Goal: Information Seeking & Learning: Learn about a topic

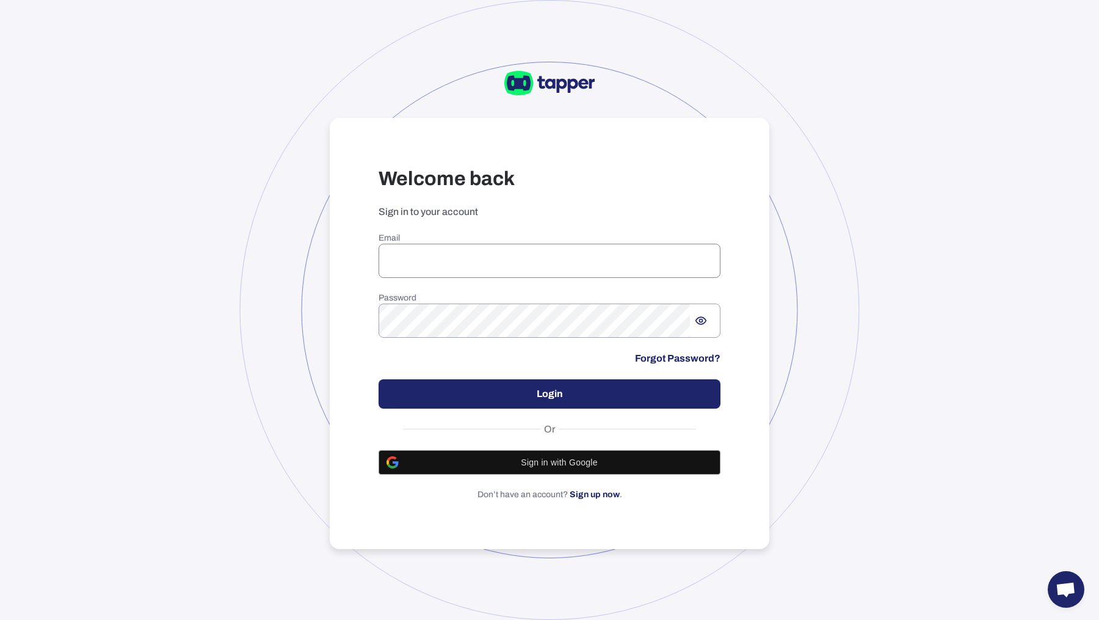
type input "**********"
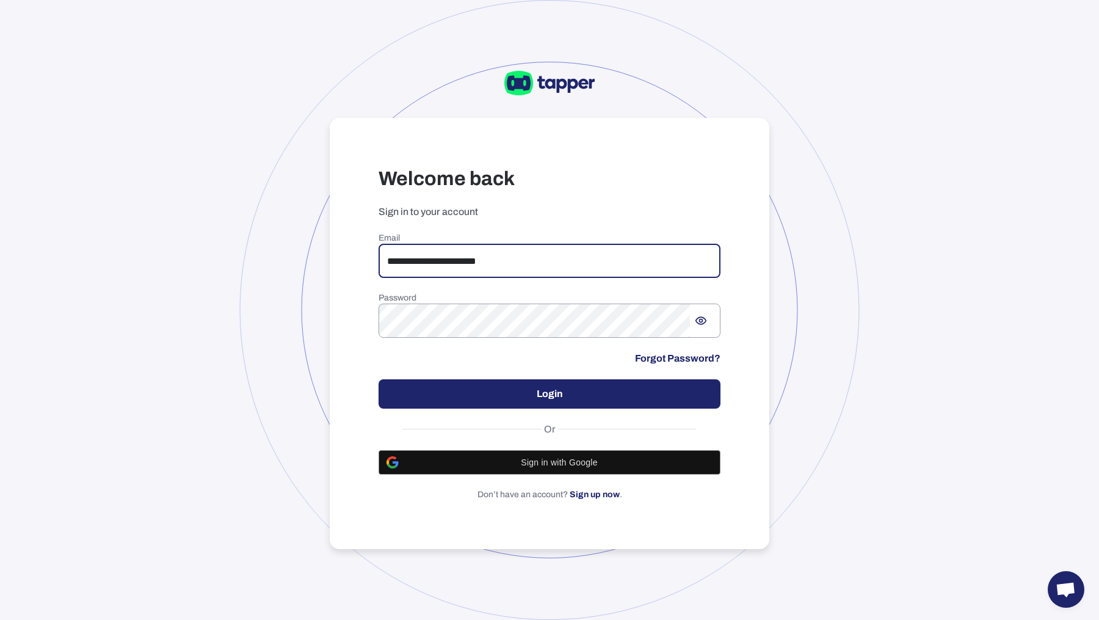
click at [511, 271] on input "**********" at bounding box center [550, 261] width 342 height 34
click at [539, 390] on button "Login" at bounding box center [550, 393] width 342 height 29
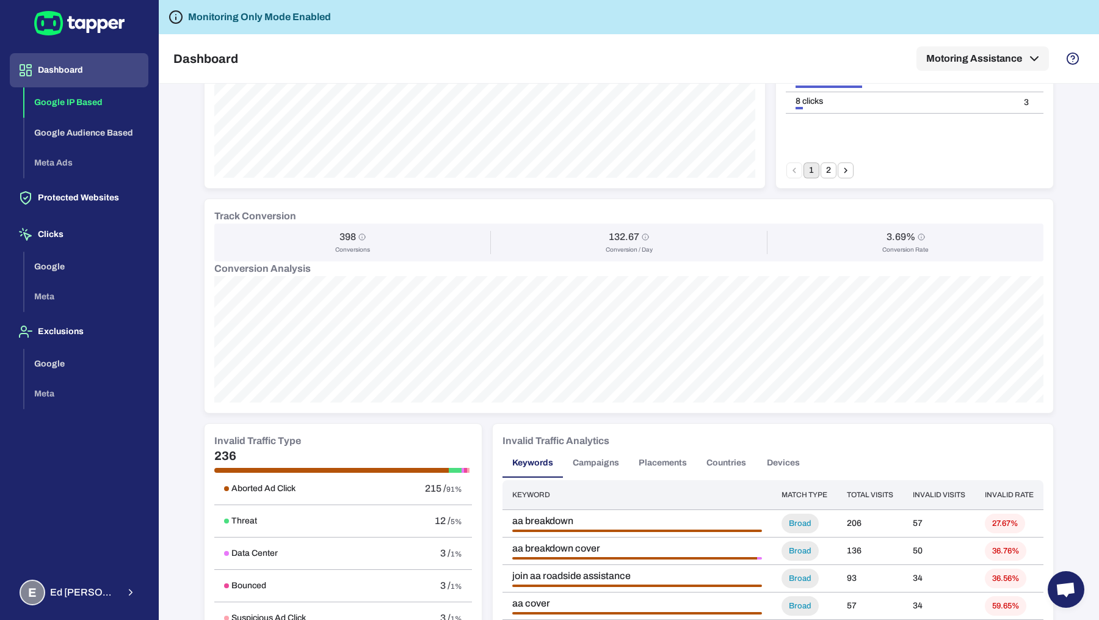
scroll to position [514, 0]
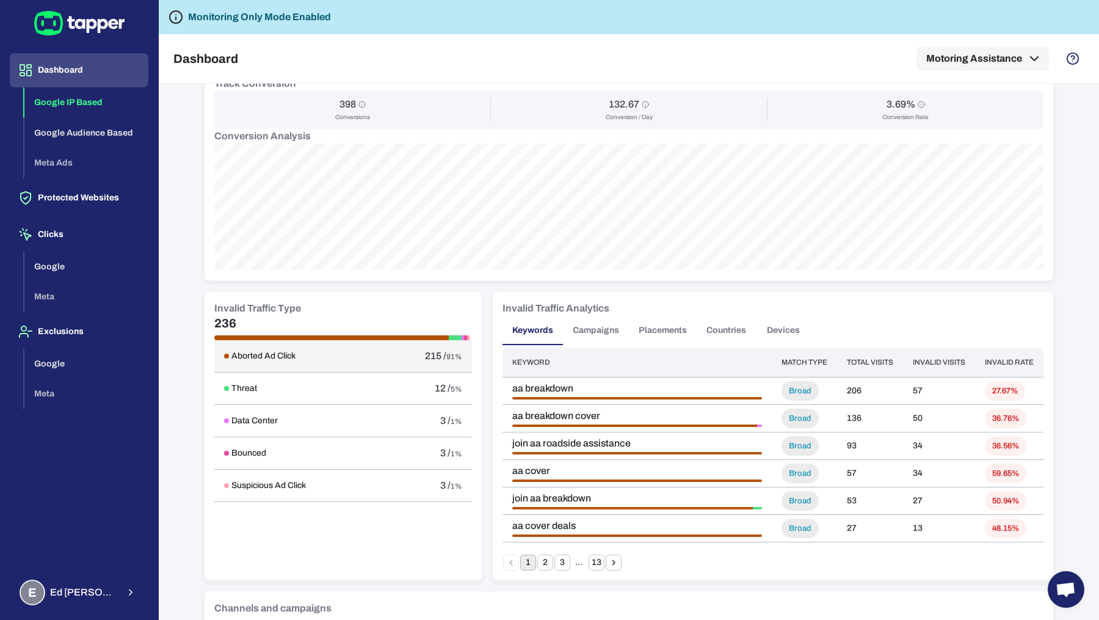
drag, startPoint x: 413, startPoint y: 358, endPoint x: 461, endPoint y: 359, distance: 47.6
click at [461, 359] on td "215 / 91%" at bounding box center [425, 356] width 93 height 32
click at [231, 360] on td "Aborted Ad Click" at bounding box center [296, 356] width 165 height 32
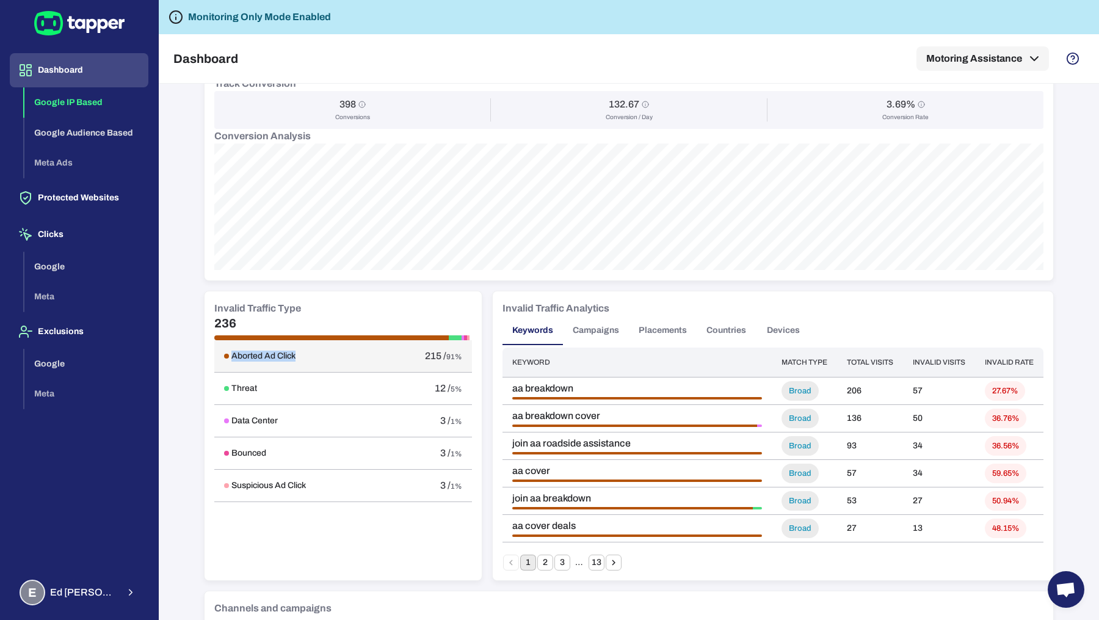
drag, startPoint x: 221, startPoint y: 355, endPoint x: 294, endPoint y: 353, distance: 73.3
click at [294, 353] on div "Aborted Ad Click" at bounding box center [296, 356] width 145 height 11
drag, startPoint x: 456, startPoint y: 354, endPoint x: 404, endPoint y: 353, distance: 52.5
click at [404, 353] on div "215 / 91%" at bounding box center [425, 356] width 73 height 12
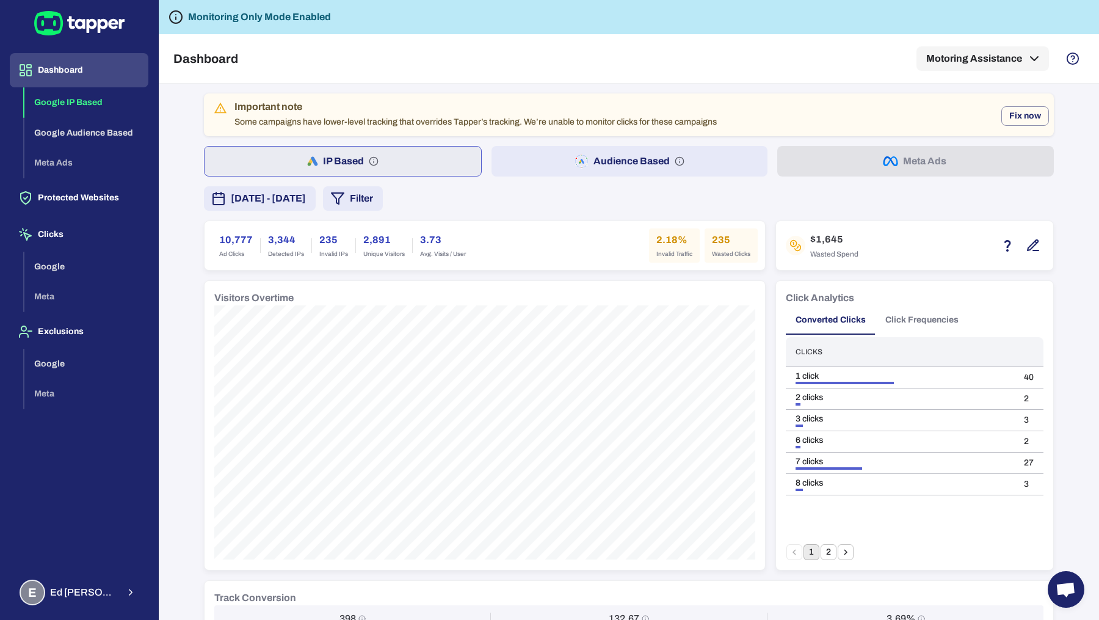
click at [511, 170] on button "Audience Based" at bounding box center [630, 161] width 277 height 31
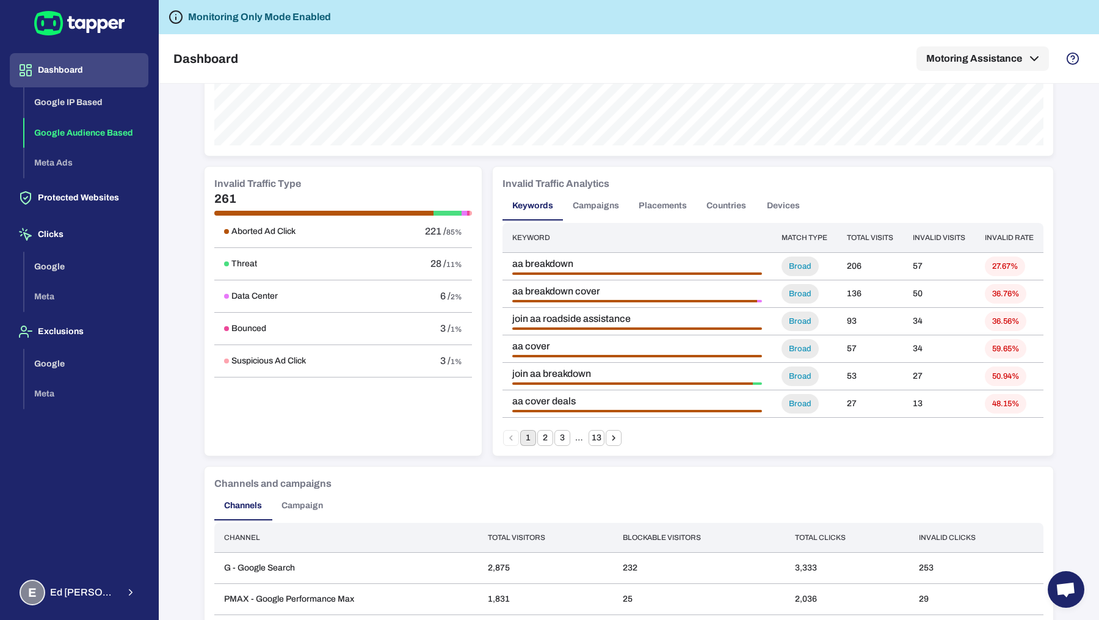
scroll to position [783, 0]
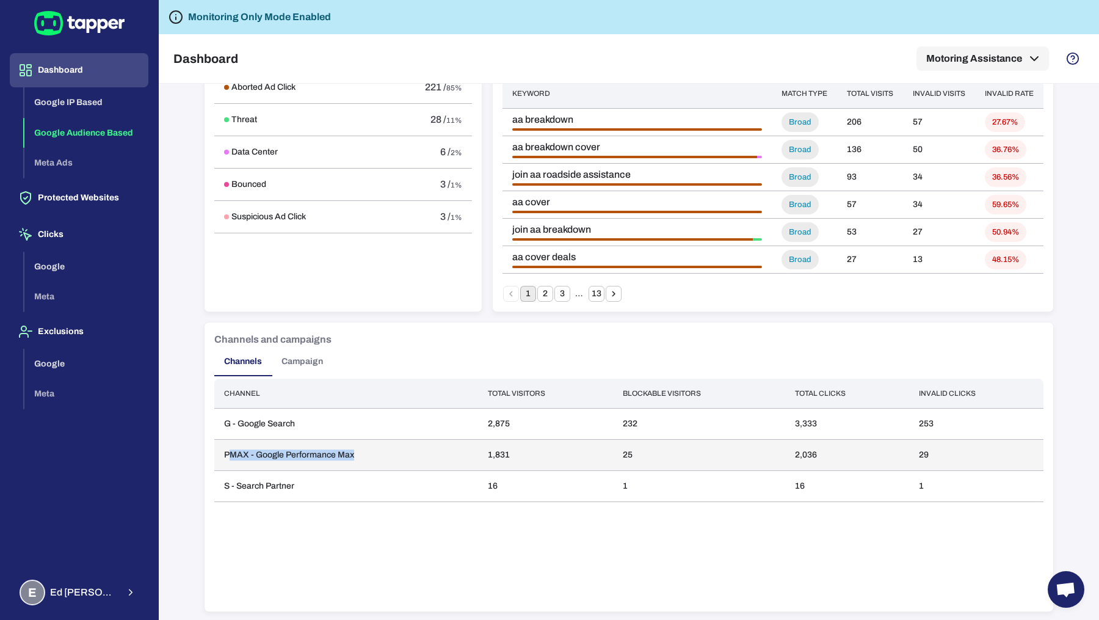
drag, startPoint x: 225, startPoint y: 449, endPoint x: 418, endPoint y: 448, distance: 193.0
click at [418, 448] on td "PMAX - Google Performance Max" at bounding box center [346, 455] width 264 height 31
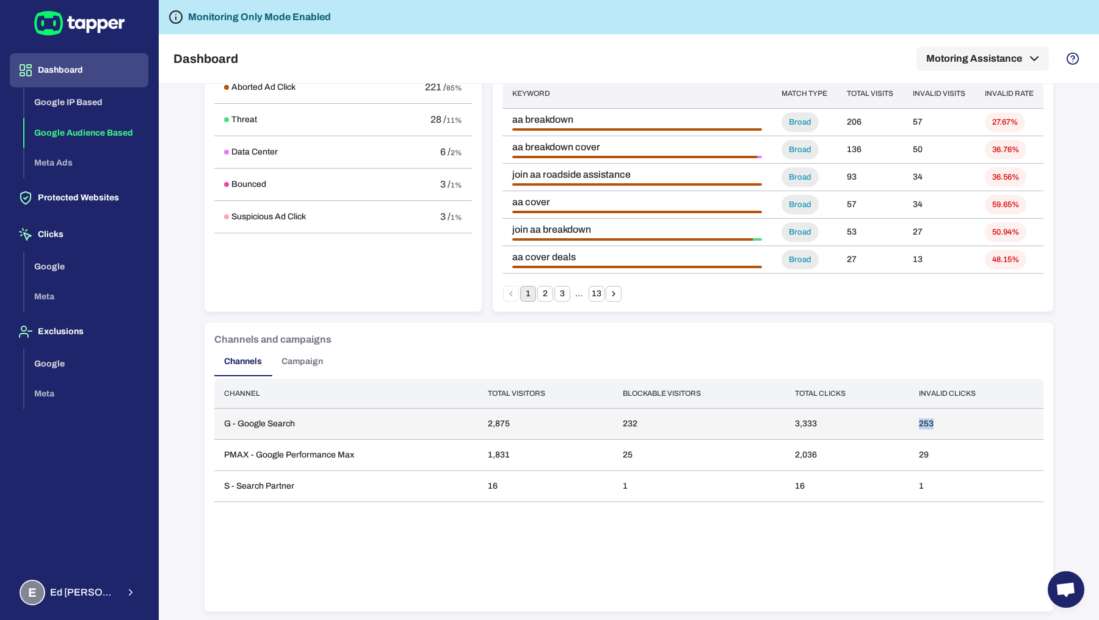
drag, startPoint x: 934, startPoint y: 420, endPoint x: 910, endPoint y: 420, distance: 24.4
click at [910, 420] on td "253" at bounding box center [976, 424] width 134 height 31
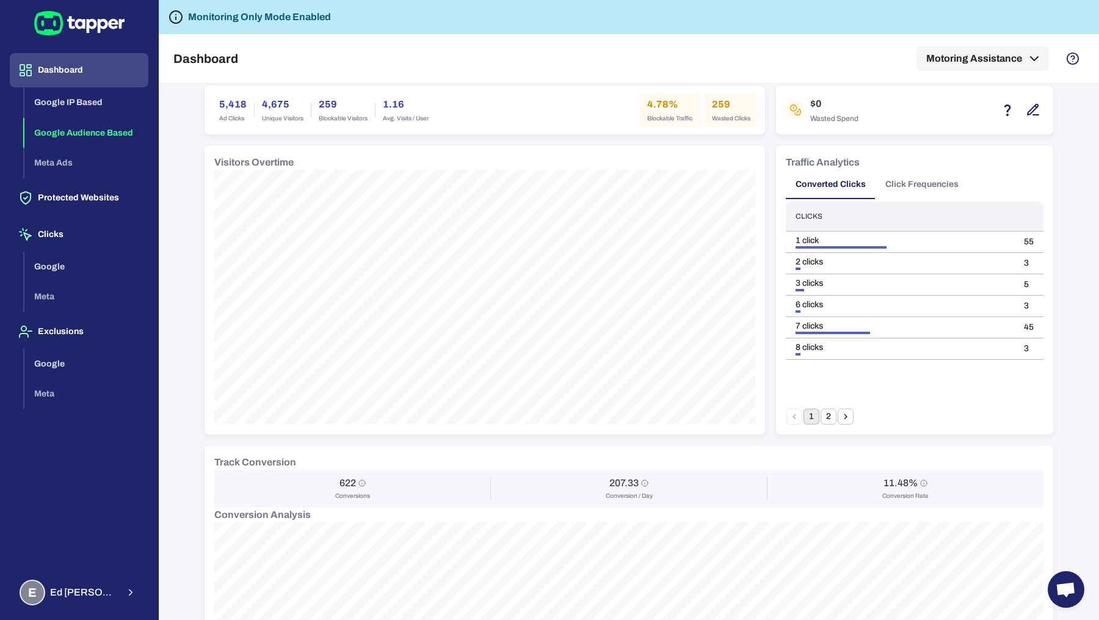
scroll to position [0, 0]
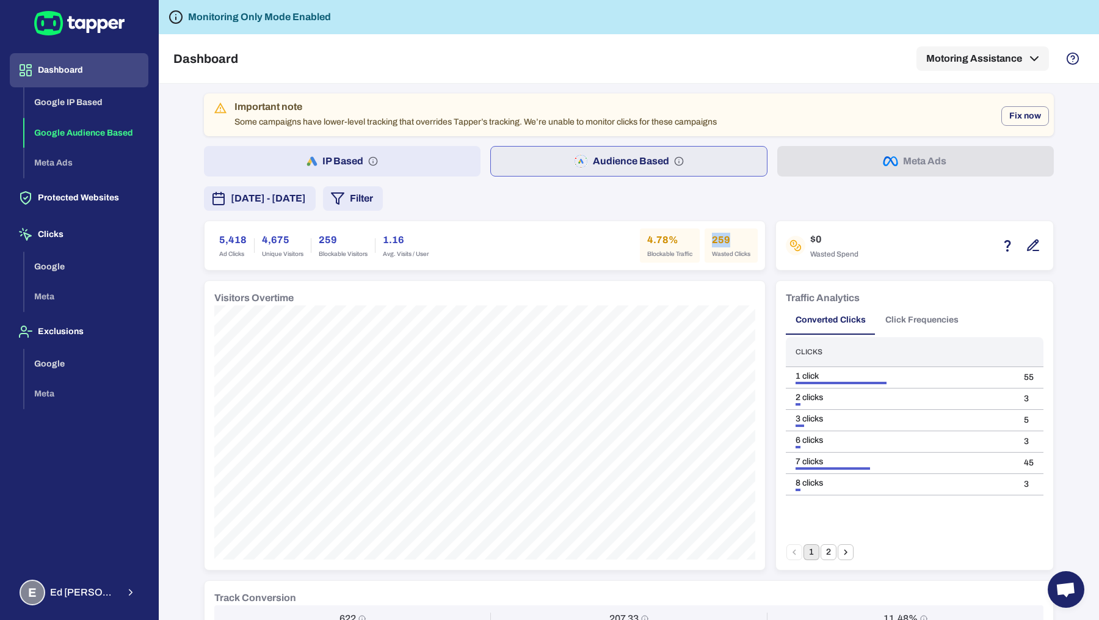
drag, startPoint x: 703, startPoint y: 238, endPoint x: 751, endPoint y: 243, distance: 48.6
click at [751, 243] on div "259 Wasted Clicks" at bounding box center [731, 245] width 53 height 34
click at [416, 141] on div "Important note Some campaigns have lower-level tracking that overrides Tapper’s…" at bounding box center [629, 598] width 850 height 1011
click at [415, 154] on button "IP Based" at bounding box center [342, 161] width 277 height 31
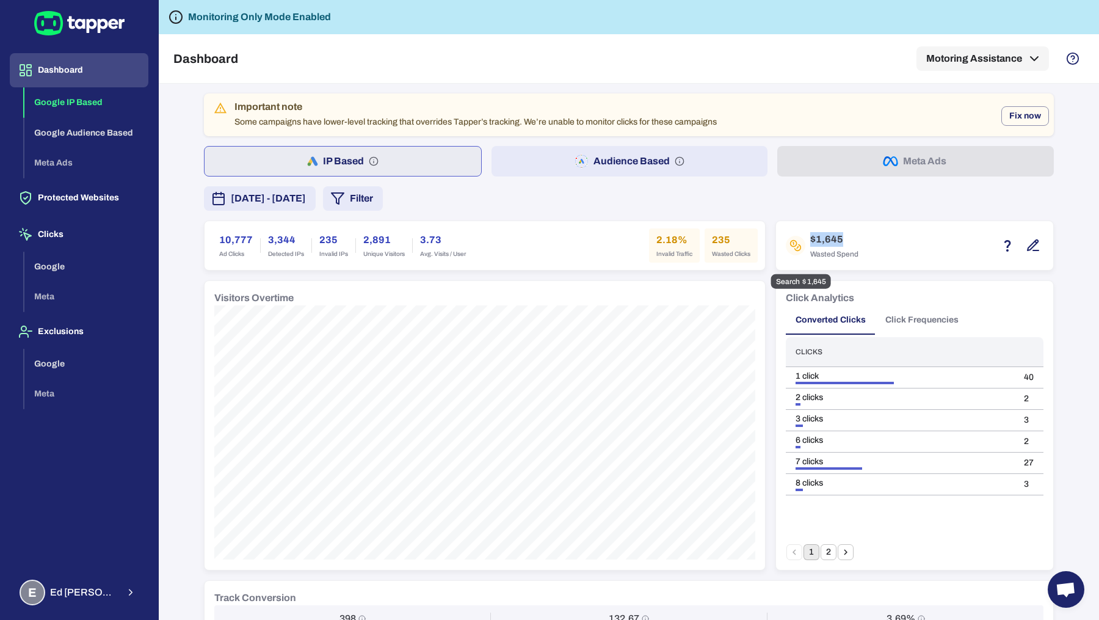
drag, startPoint x: 792, startPoint y: 241, endPoint x: 854, endPoint y: 244, distance: 61.7
click at [854, 244] on div "$1,645 Wasted Spend" at bounding box center [915, 245] width 258 height 29
click at [826, 238] on h6 "$1,645" at bounding box center [834, 239] width 48 height 15
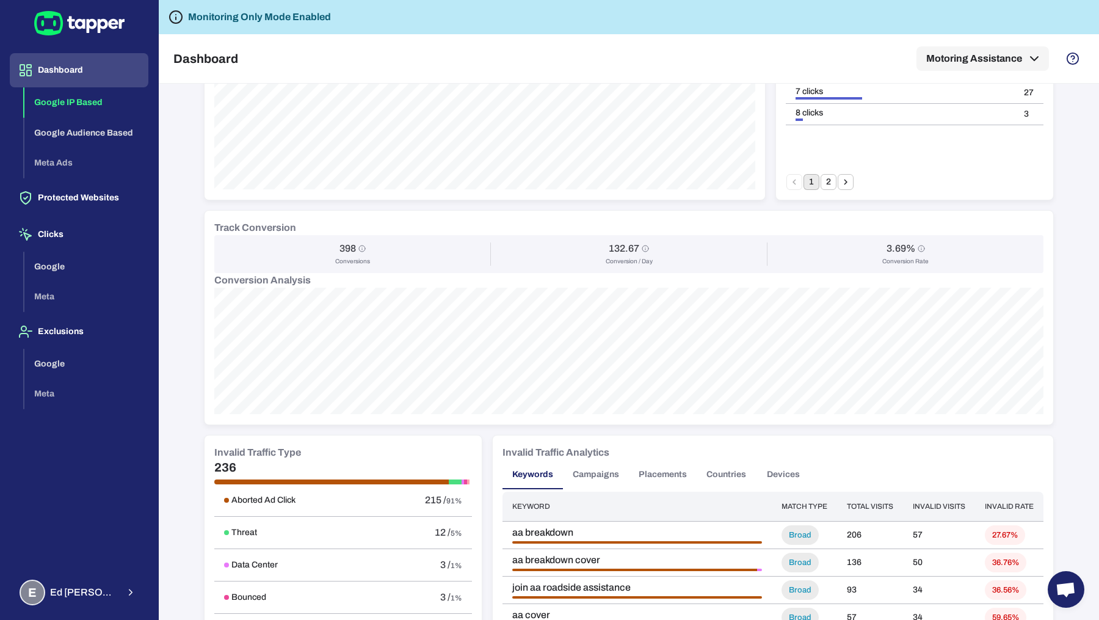
scroll to position [532, 0]
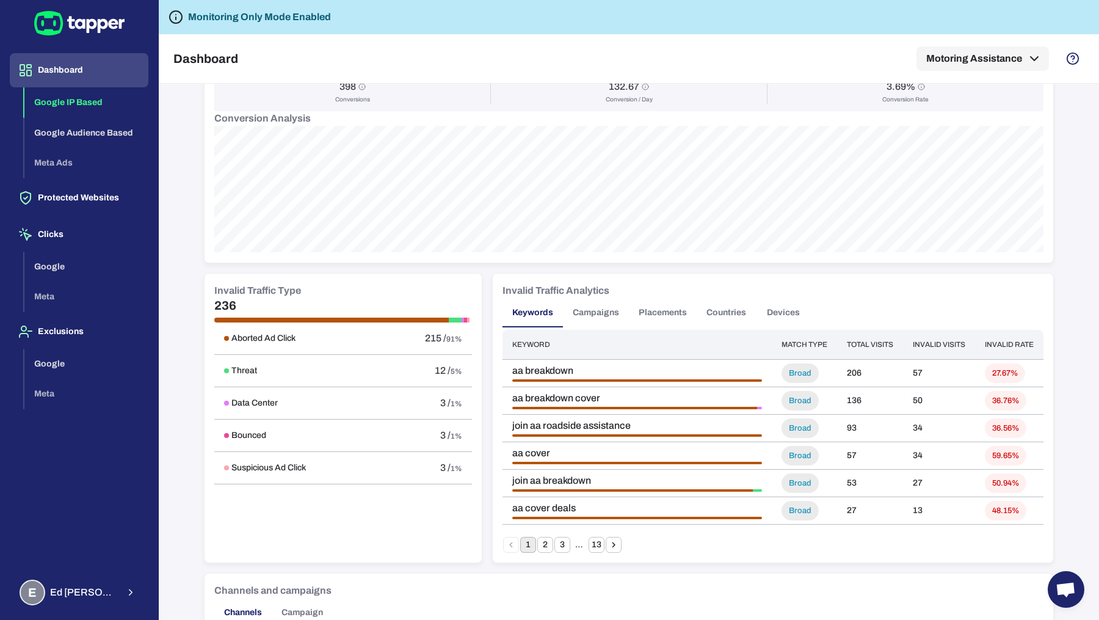
click at [595, 308] on button "Campaigns" at bounding box center [596, 312] width 66 height 29
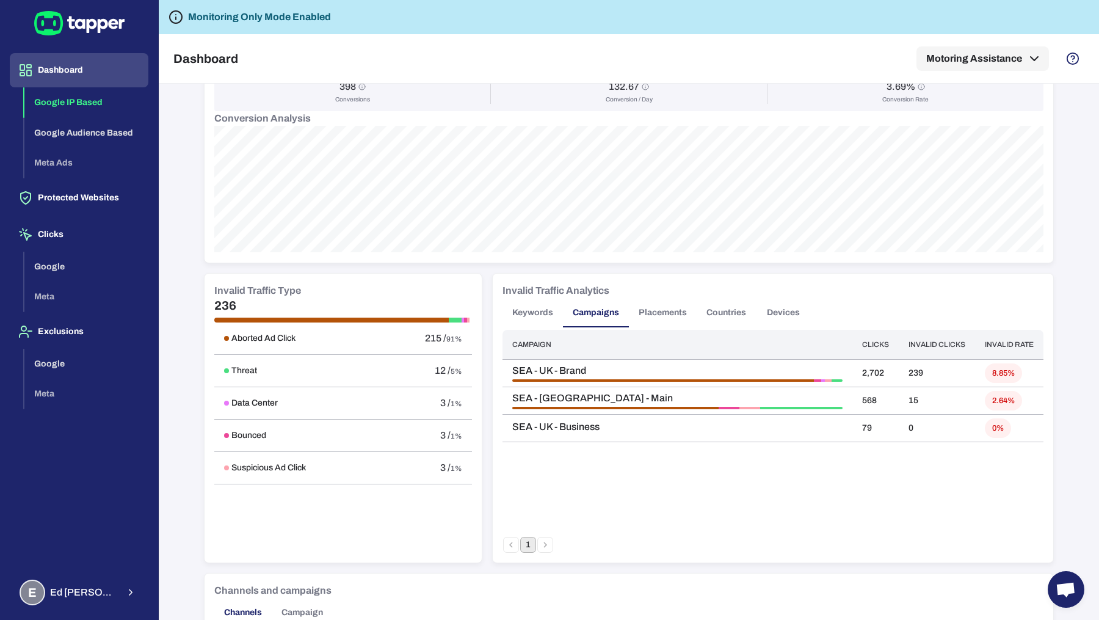
click at [540, 315] on button "Keywords" at bounding box center [533, 312] width 60 height 29
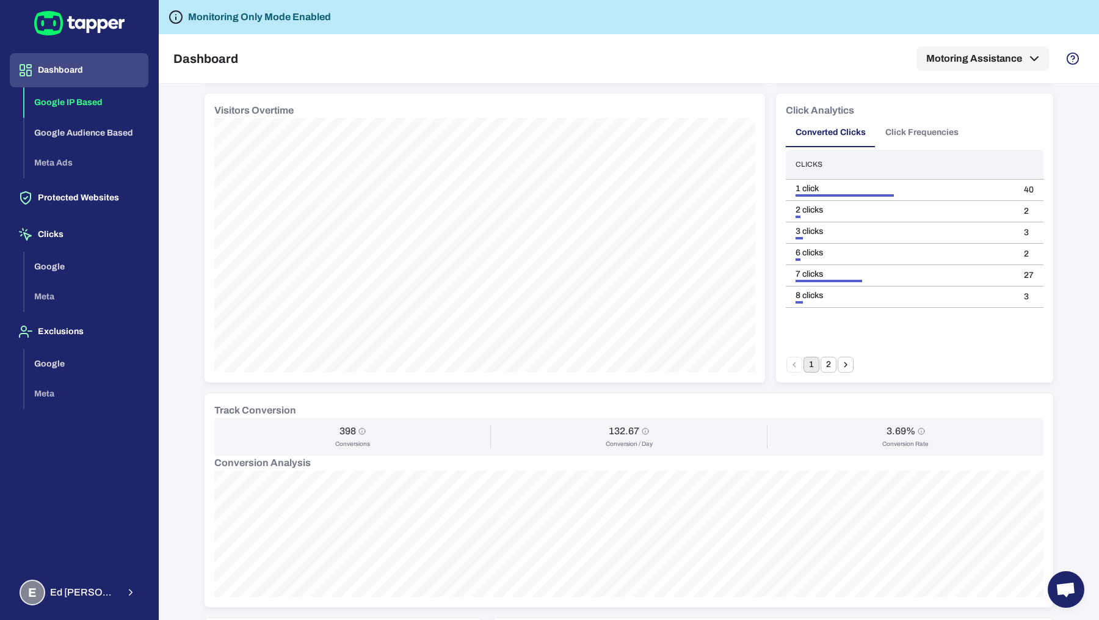
scroll to position [0, 0]
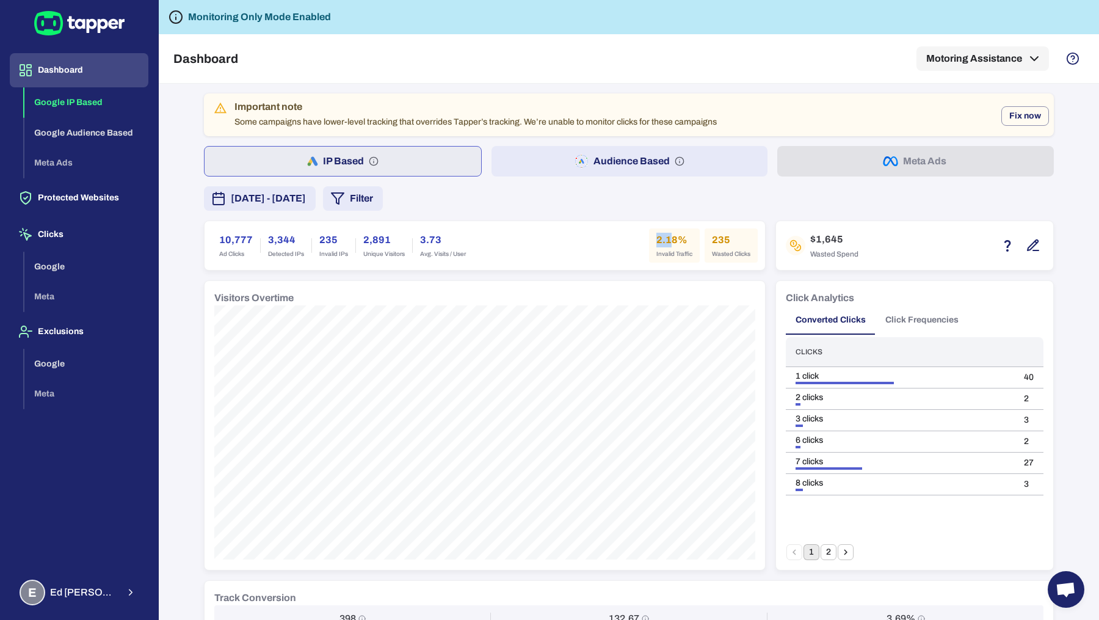
drag, startPoint x: 650, startPoint y: 241, endPoint x: 685, endPoint y: 246, distance: 35.8
click at [683, 246] on div "2.18% Invalid Traffic" at bounding box center [674, 245] width 51 height 34
click at [684, 263] on div "10,777 Ad Clicks 3,344 Detected IPs 235 Invalid IPs 2,891 Unique Visitors 3.73 …" at bounding box center [485, 245] width 561 height 49
drag, startPoint x: 651, startPoint y: 242, endPoint x: 681, endPoint y: 258, distance: 34.2
click at [681, 258] on div "2.18% Invalid Traffic" at bounding box center [674, 245] width 51 height 34
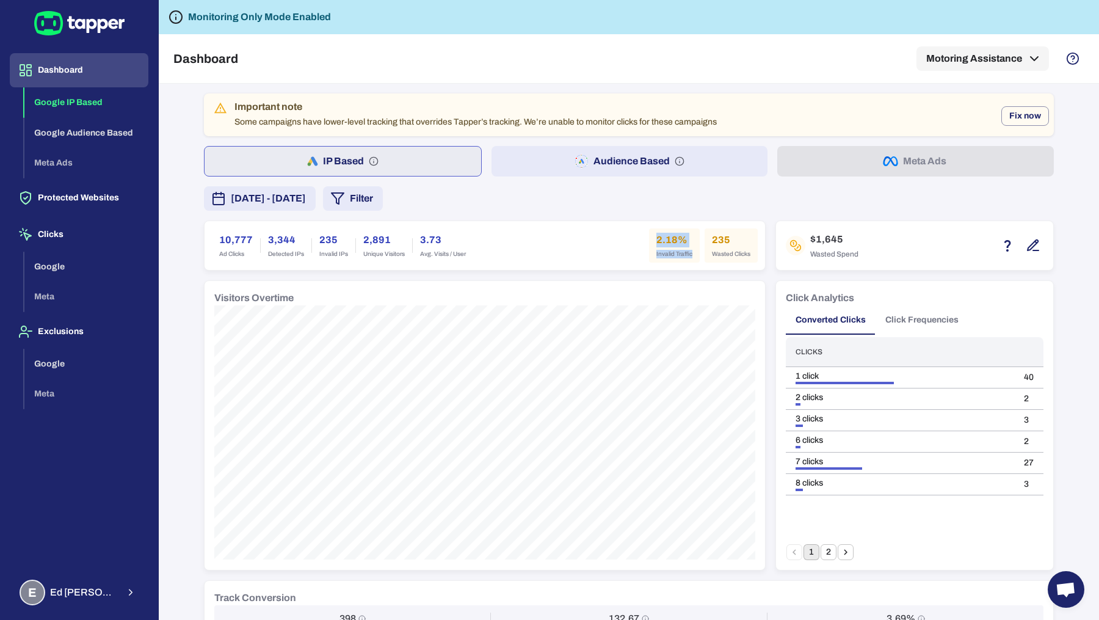
drag, startPoint x: 651, startPoint y: 240, endPoint x: 687, endPoint y: 253, distance: 38.2
click at [687, 253] on div "2.18% Invalid Traffic" at bounding box center [674, 245] width 51 height 34
click at [564, 217] on div "Important note Some campaigns have lower-level tracking that overrides Tapper’s…" at bounding box center [629, 598] width 850 height 1011
click at [65, 586] on div "E [PERSON_NAME]" at bounding box center [69, 593] width 98 height 26
click at [518, 252] on div at bounding box center [549, 310] width 1099 height 620
